Goal: Check status: Check status

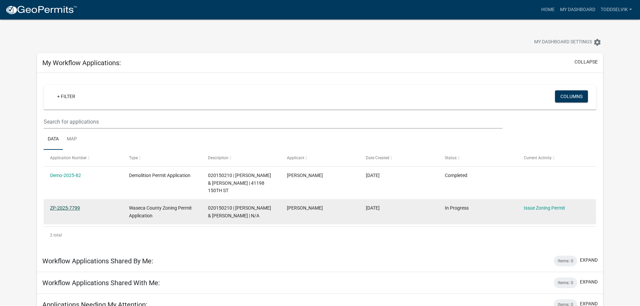
click at [63, 205] on link "ZP-2025-7799" at bounding box center [65, 207] width 30 height 5
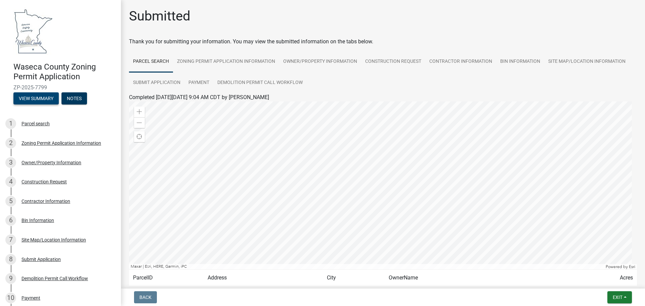
click at [40, 97] on button "View Summary" at bounding box center [35, 98] width 45 height 12
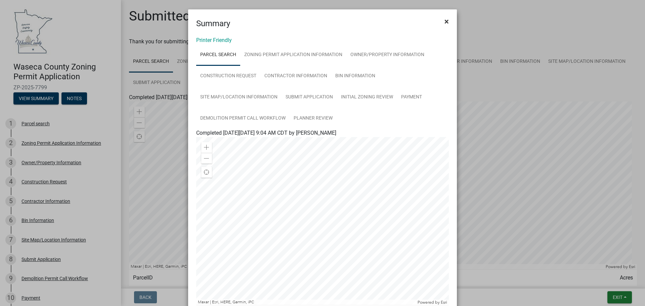
click at [445, 22] on span "×" at bounding box center [447, 21] width 4 height 9
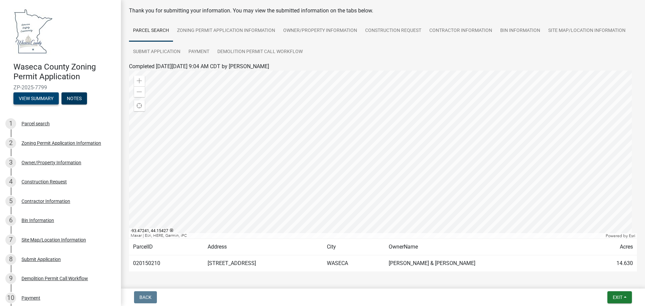
scroll to position [23, 0]
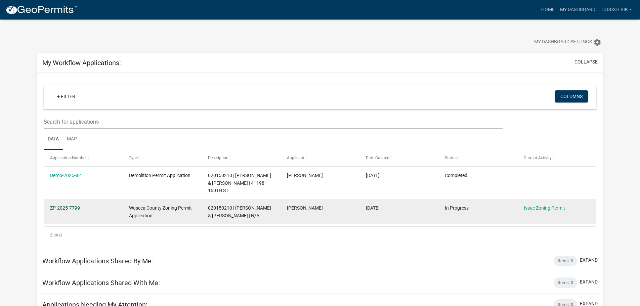
click at [74, 219] on datatable-body-cell "ZP-2025-7799" at bounding box center [83, 211] width 79 height 25
click at [71, 210] on link "ZP-2025-7799" at bounding box center [65, 207] width 30 height 5
